Goal: Task Accomplishment & Management: Manage account settings

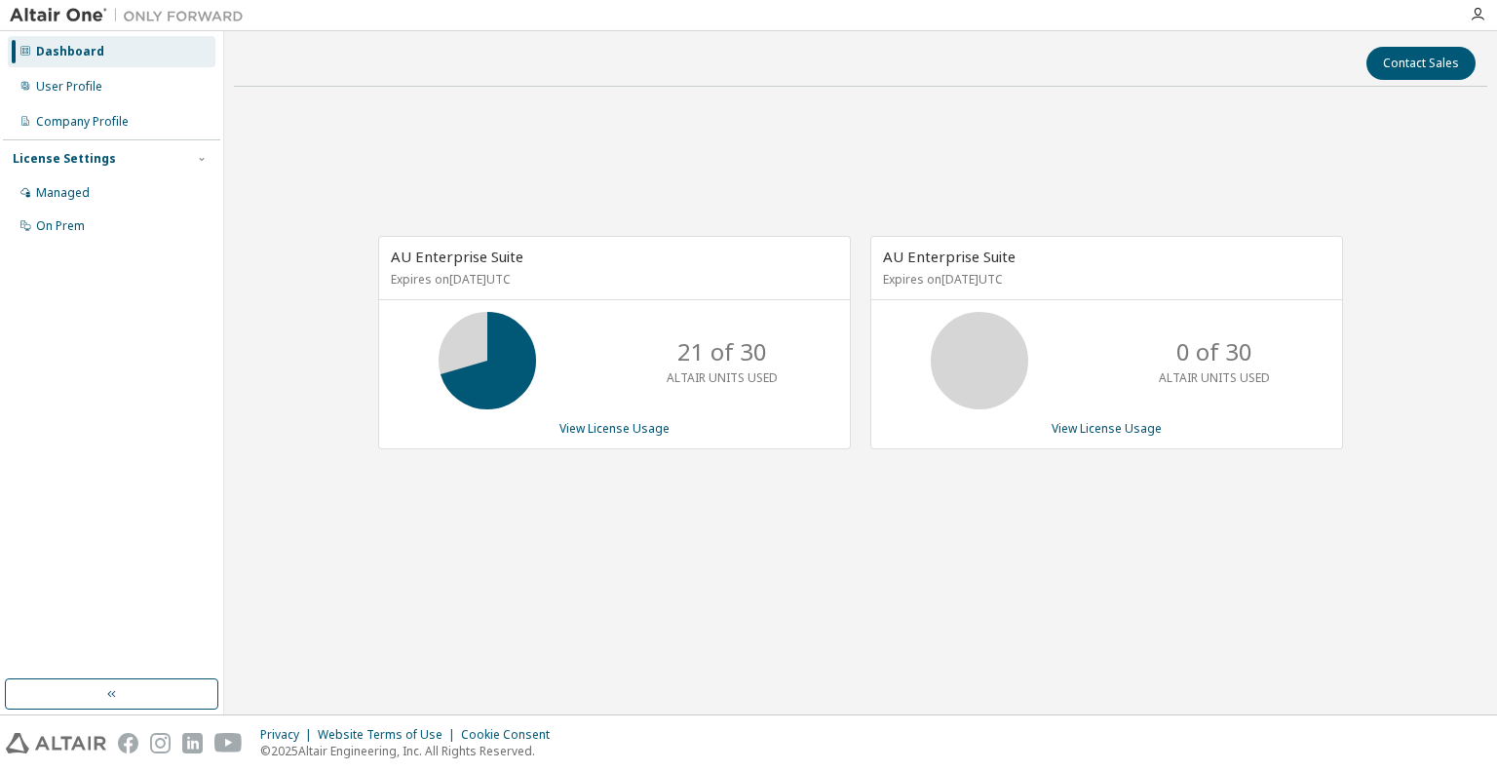
drag, startPoint x: 981, startPoint y: 280, endPoint x: 1030, endPoint y: 278, distance: 48.8
click at [1030, 278] on p "Expires on September 3, 2026 UTC" at bounding box center [1104, 279] width 442 height 17
drag, startPoint x: 518, startPoint y: 277, endPoint x: 579, endPoint y: 278, distance: 60.4
click at [579, 278] on p "Expires on September 17, 2025 UTC" at bounding box center [612, 279] width 442 height 17
click at [69, 194] on div "Managed" at bounding box center [63, 193] width 54 height 16
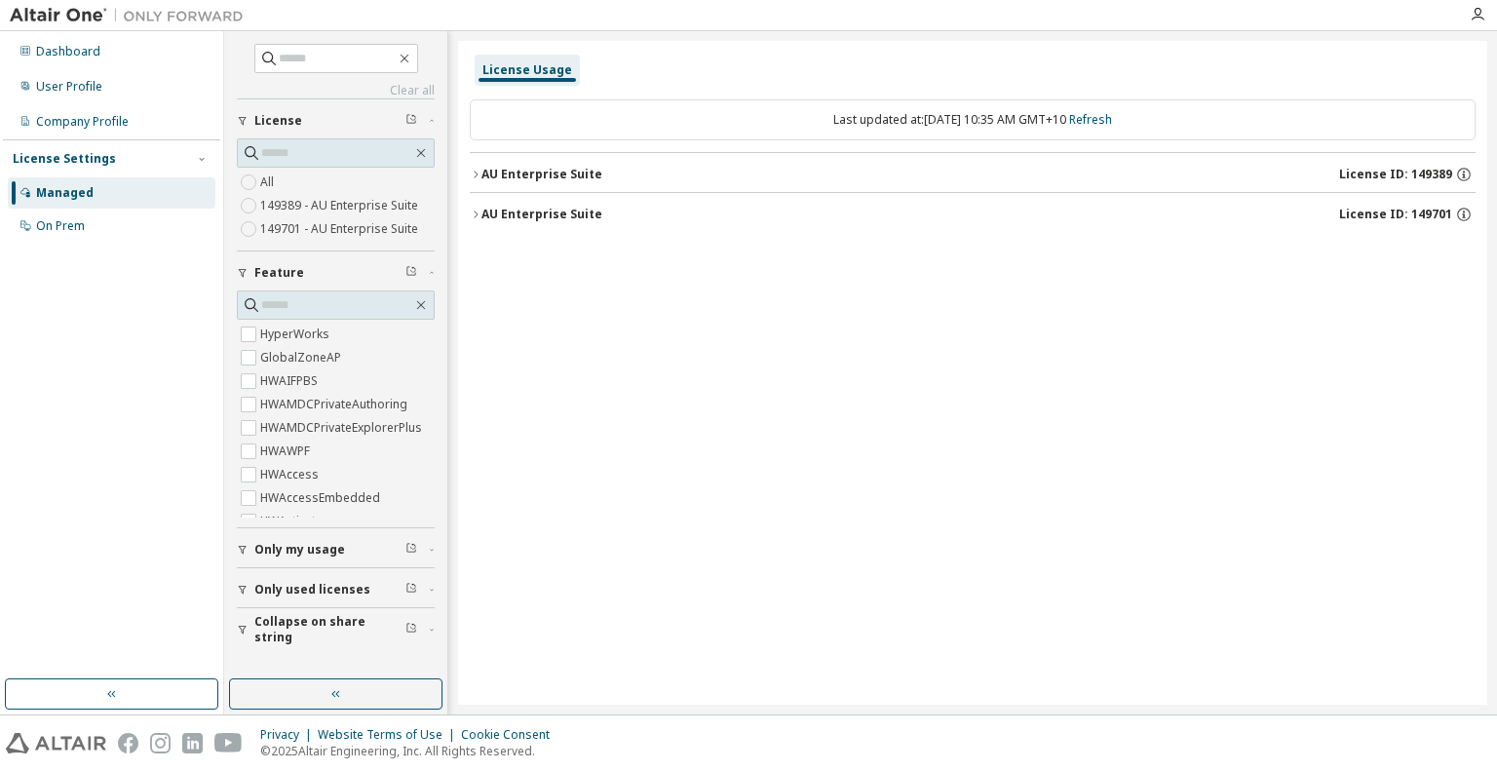
click at [311, 545] on span "Only my usage" at bounding box center [299, 550] width 91 height 16
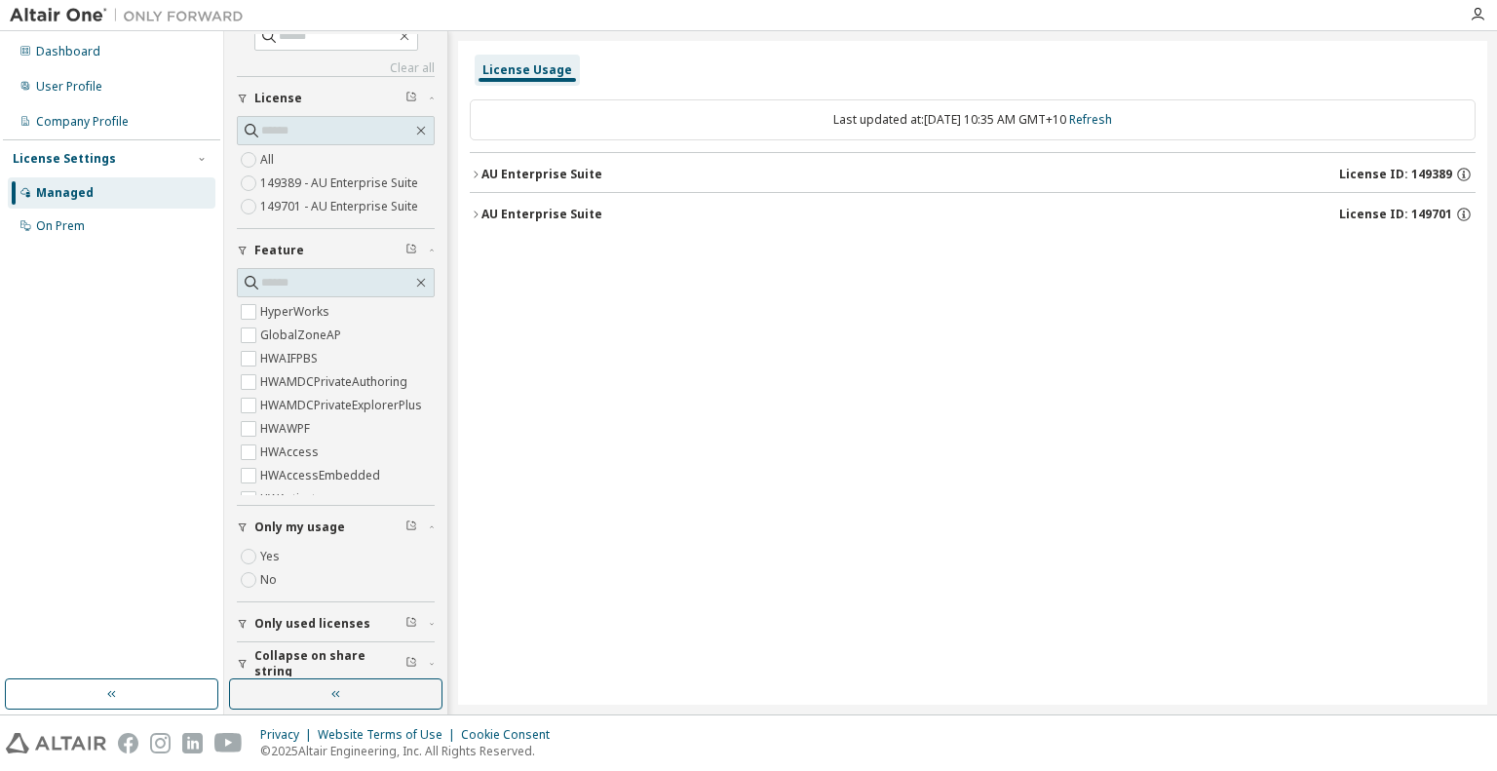
scroll to position [34, 0]
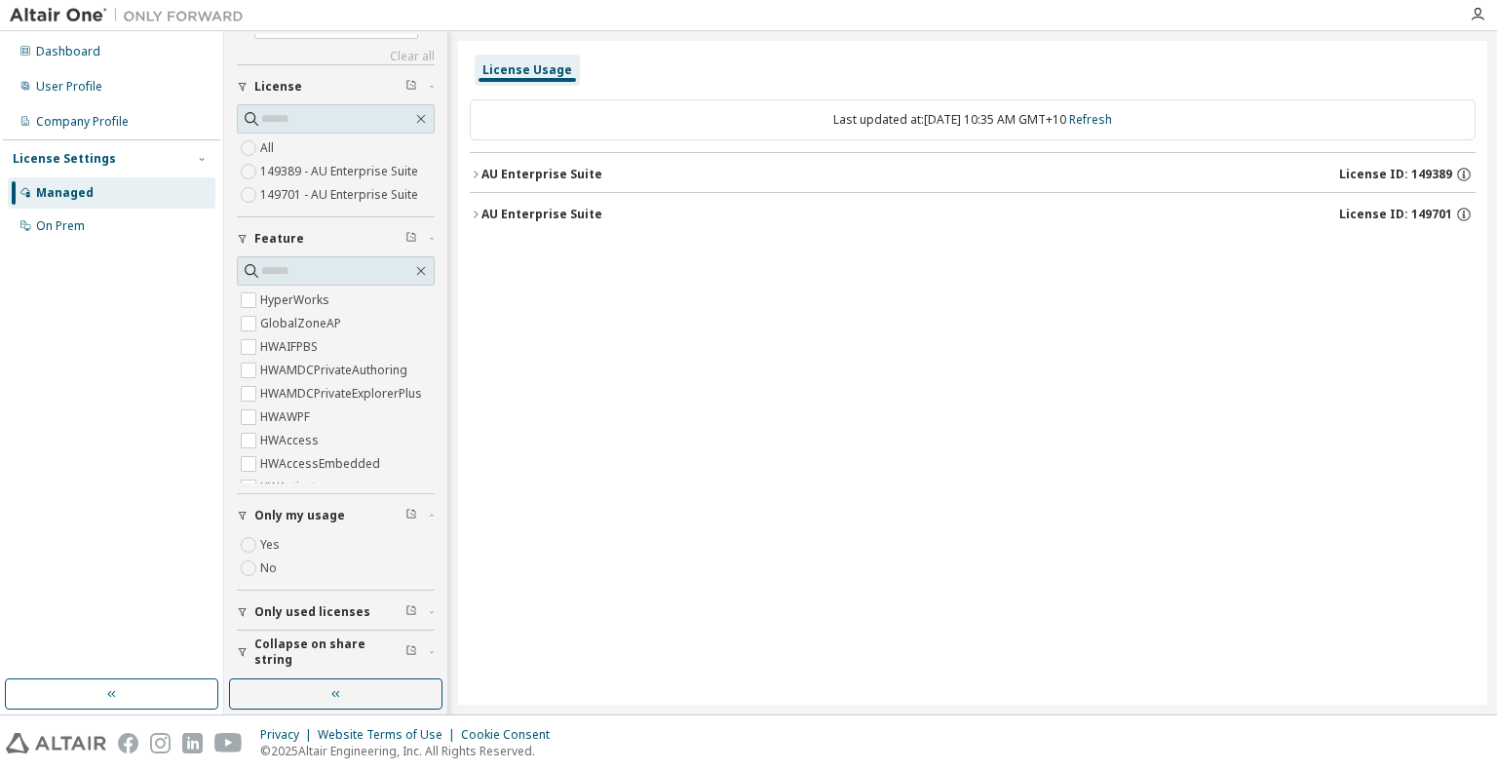
click at [299, 620] on button "Only used licenses" at bounding box center [336, 612] width 198 height 43
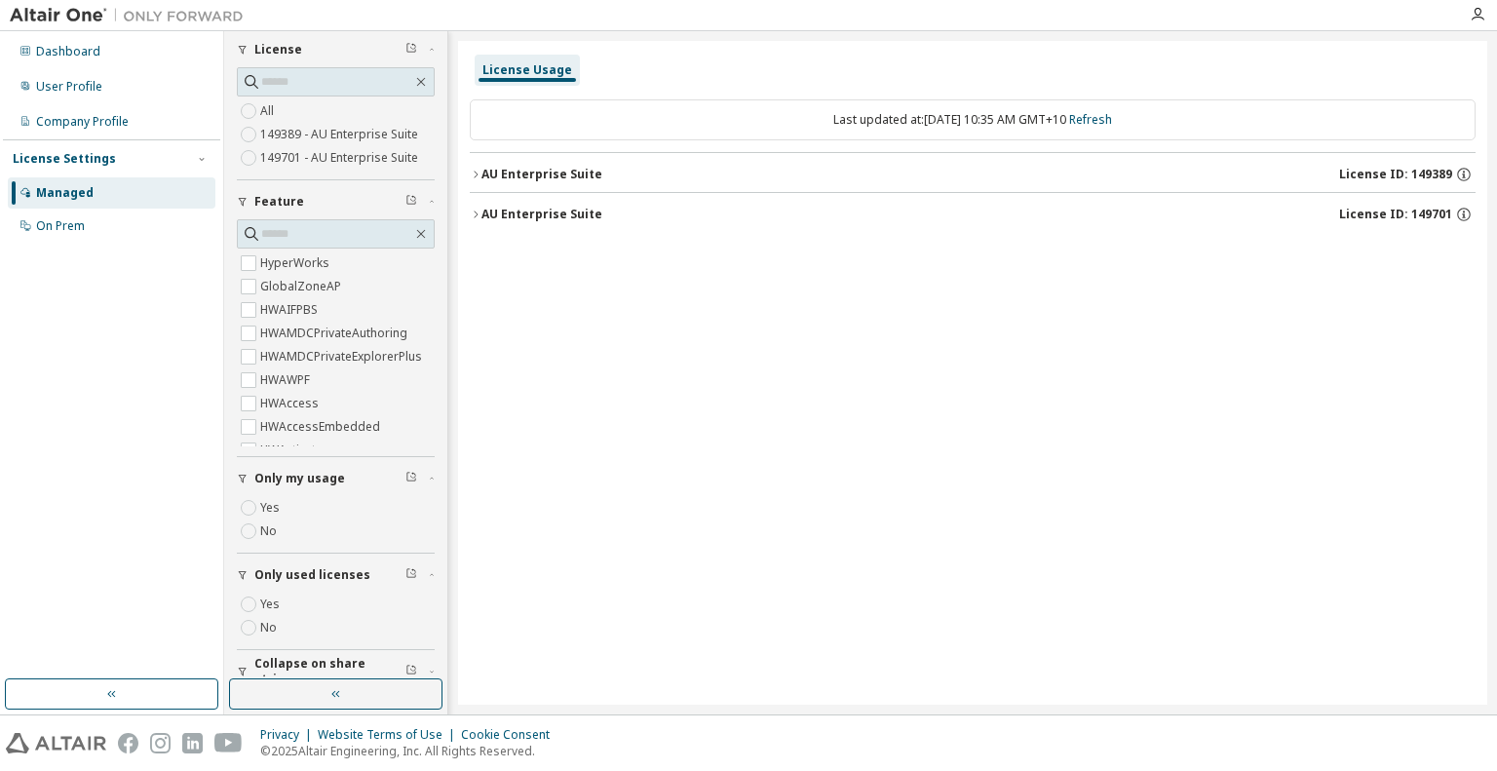
scroll to position [91, 0]
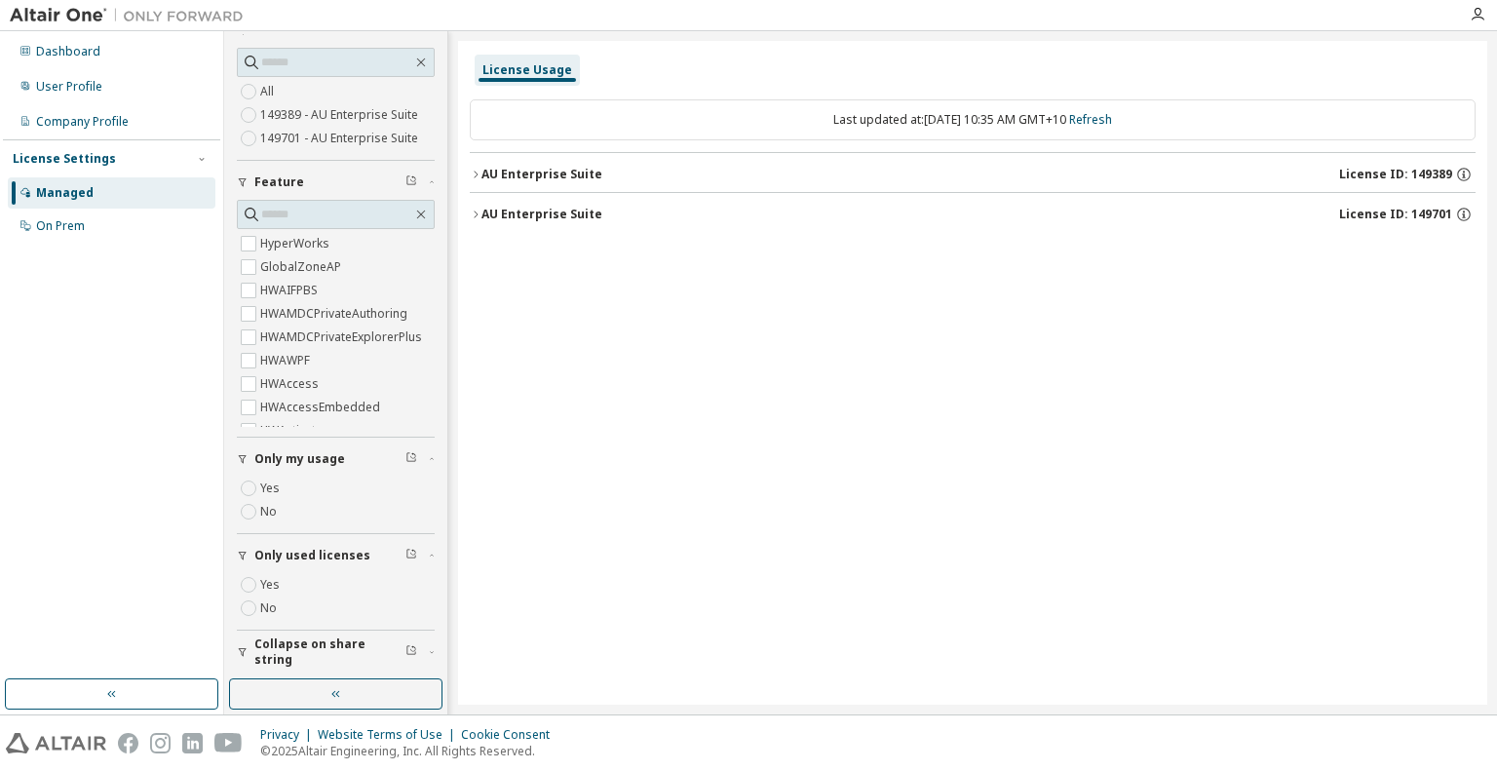
click at [316, 651] on span "Collapse on share string" at bounding box center [329, 651] width 151 height 31
click at [77, 83] on div "User Profile" at bounding box center [69, 87] width 66 height 16
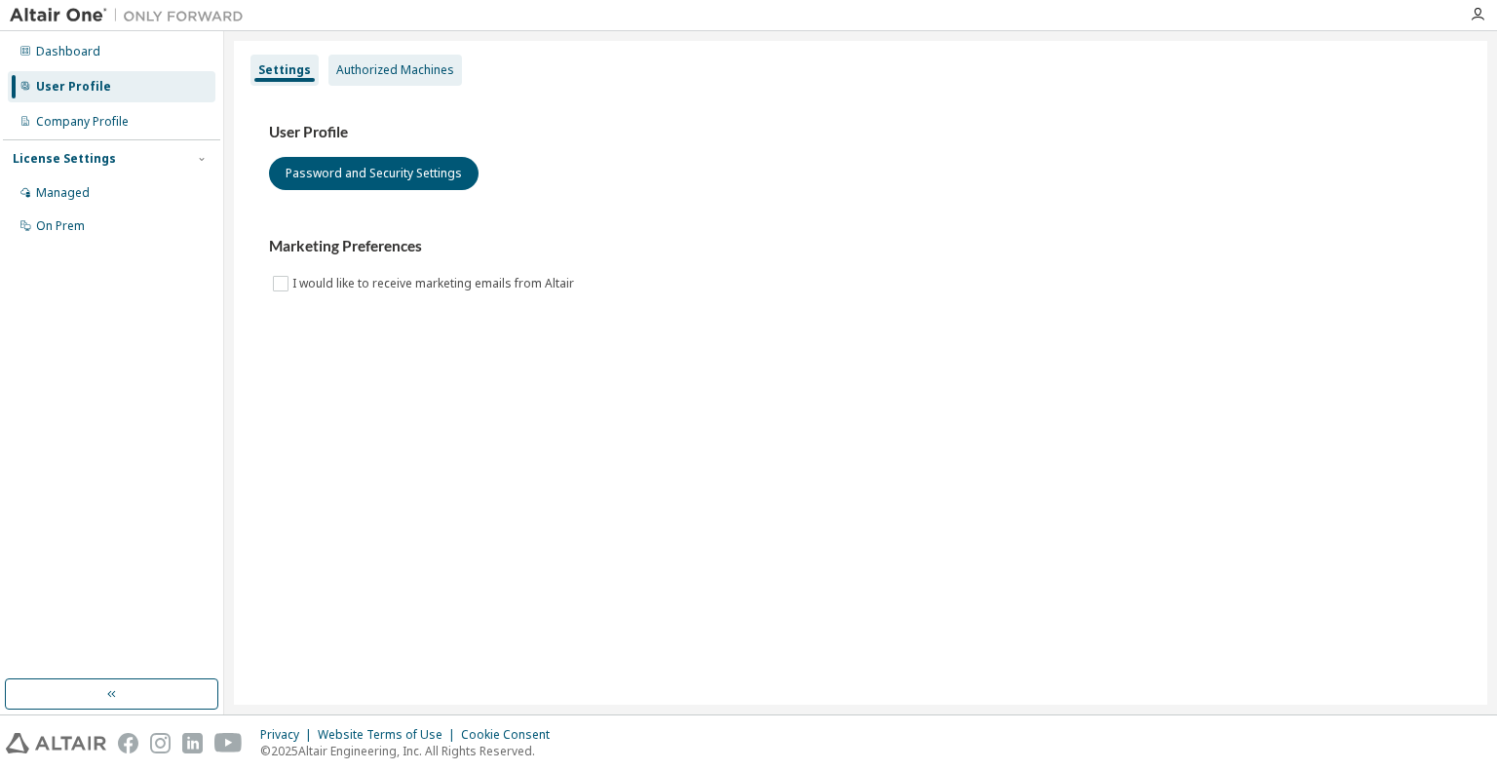
click at [397, 74] on div "Authorized Machines" at bounding box center [395, 70] width 118 height 16
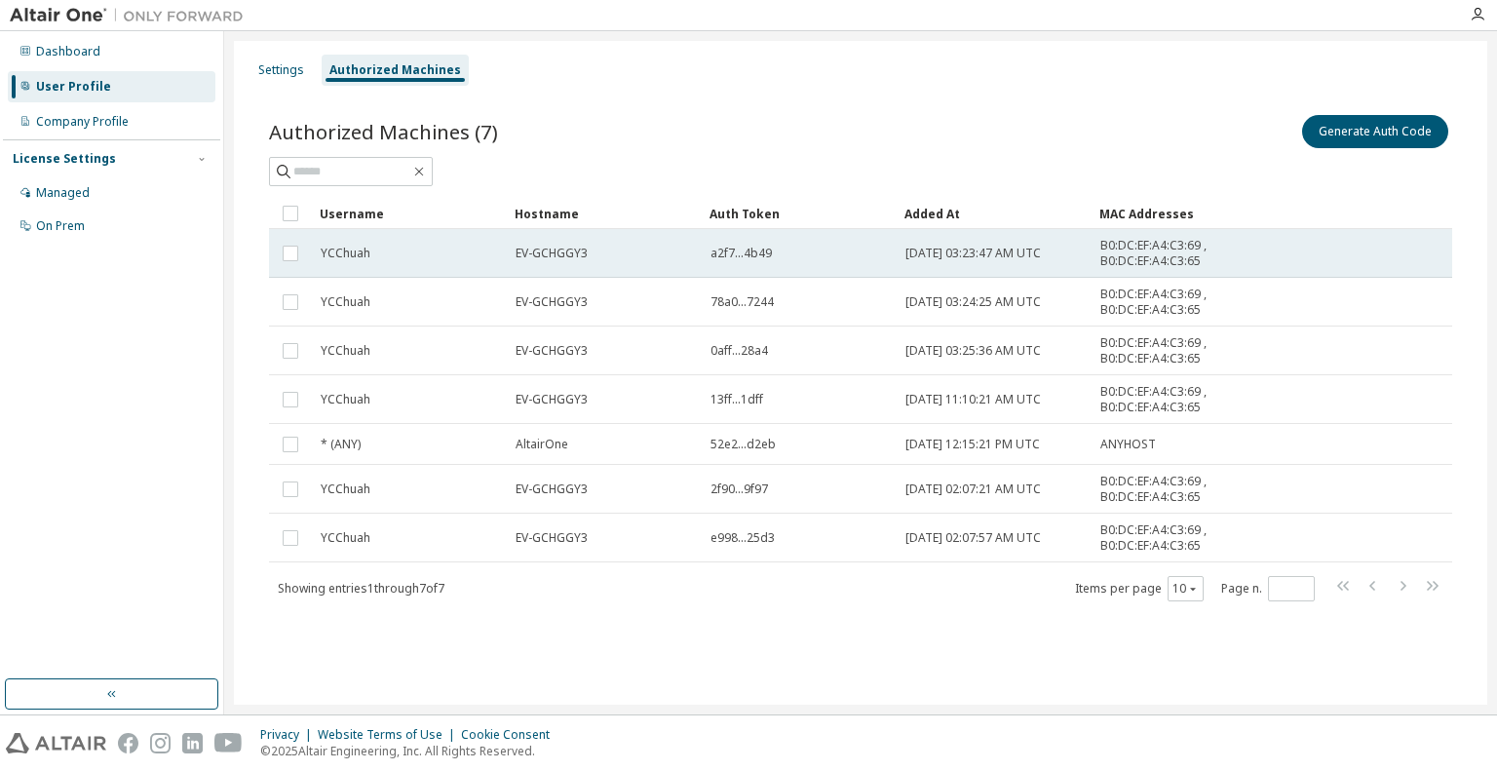
click at [748, 246] on span "a2f7...4b49" at bounding box center [740, 254] width 61 height 16
click at [758, 249] on span "a2f7...4b49" at bounding box center [740, 254] width 61 height 16
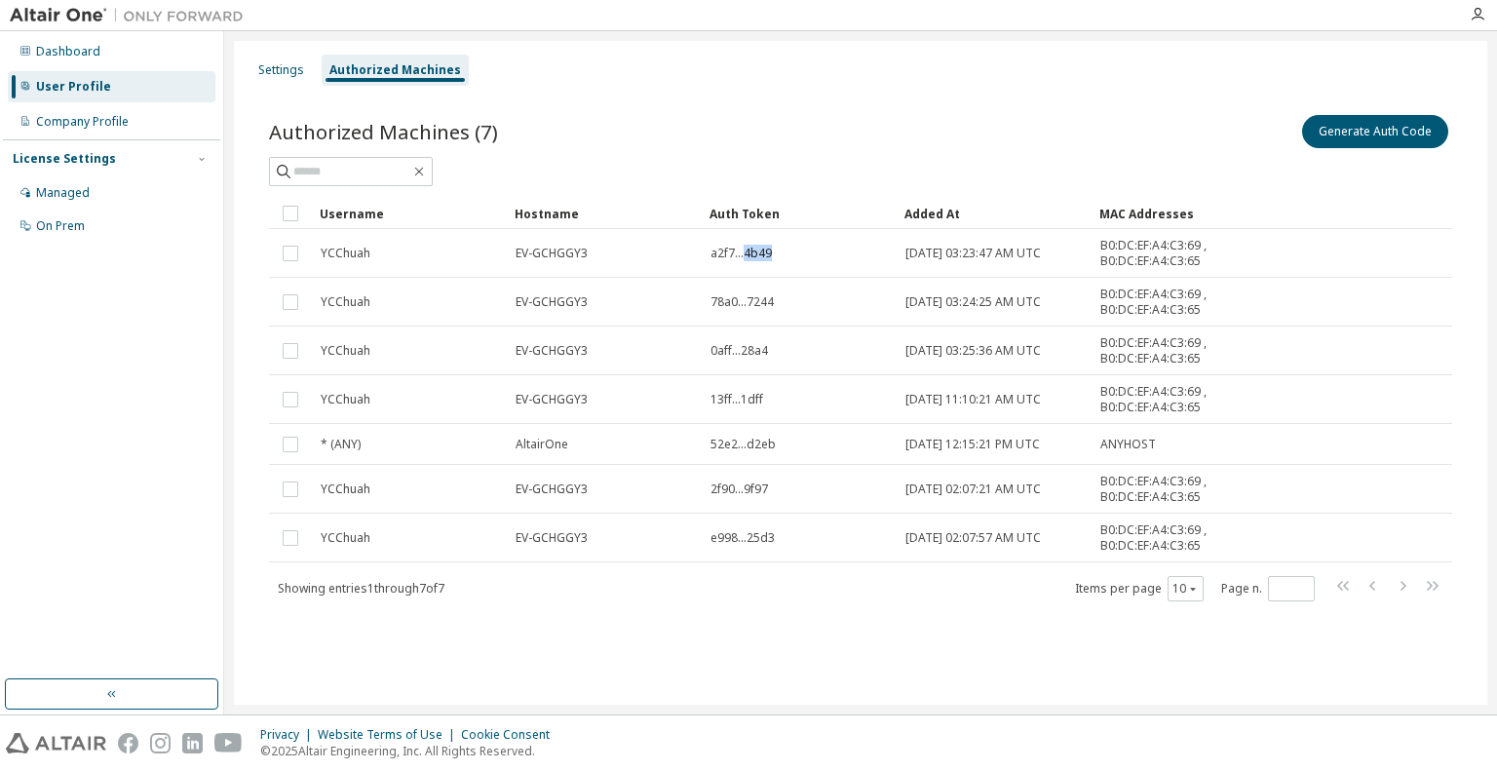
click at [758, 249] on span "a2f7...4b49" at bounding box center [740, 254] width 61 height 16
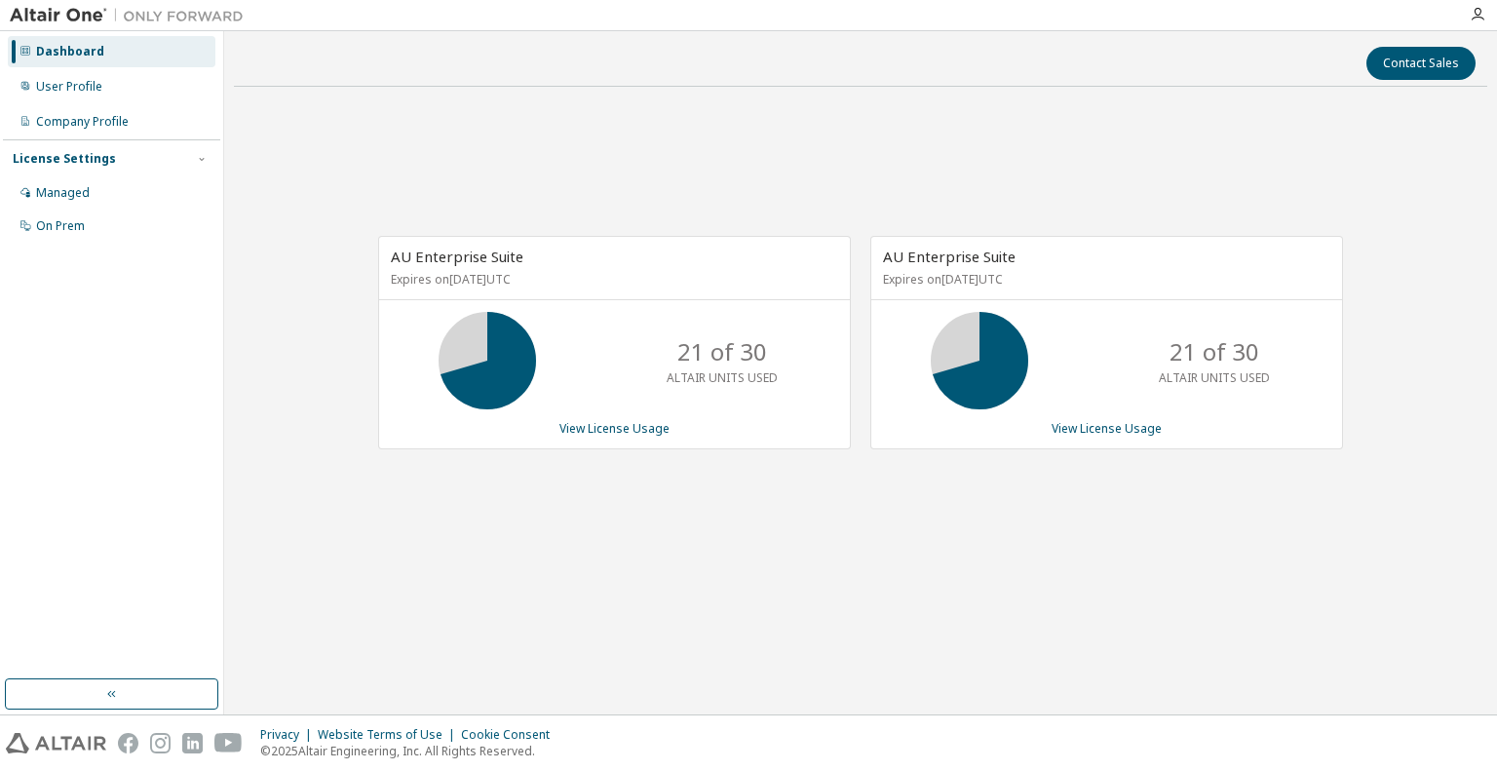
click at [1142, 135] on div "AU Enterprise Suite Expires on [DATE] UTC 21 of 30 ALTAIR UNITS USED View Licen…" at bounding box center [860, 352] width 1253 height 501
